Goal: Find specific page/section: Find specific page/section

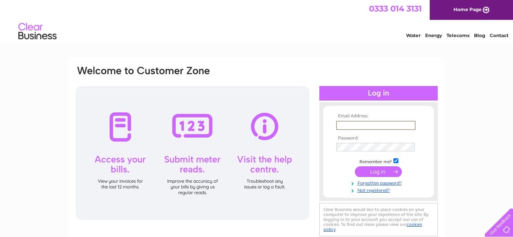
type input "[EMAIL_ADDRESS][DOMAIN_NAME]"
click at [371, 173] on input "submit" at bounding box center [378, 170] width 47 height 11
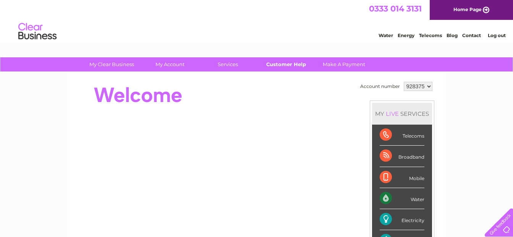
click at [281, 65] on link "Customer Help" at bounding box center [285, 64] width 63 height 14
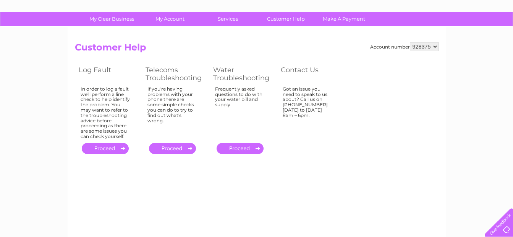
scroll to position [20, 0]
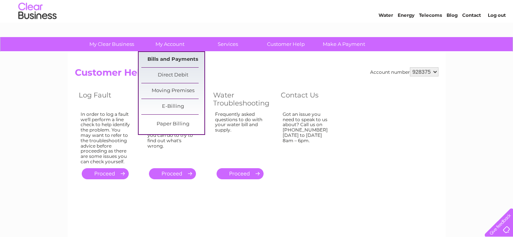
click at [167, 57] on link "Bills and Payments" at bounding box center [172, 59] width 63 height 15
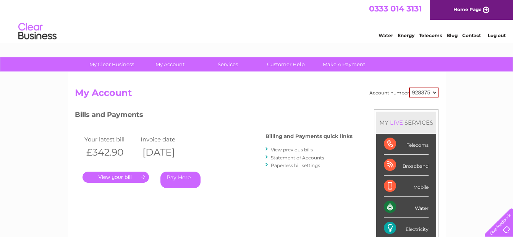
click at [473, 36] on link "Contact" at bounding box center [471, 35] width 19 height 6
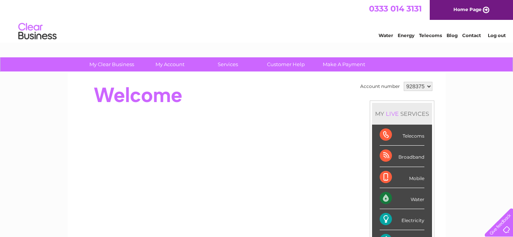
click at [400, 34] on link "Energy" at bounding box center [405, 35] width 17 height 6
